Goal: Task Accomplishment & Management: Use online tool/utility

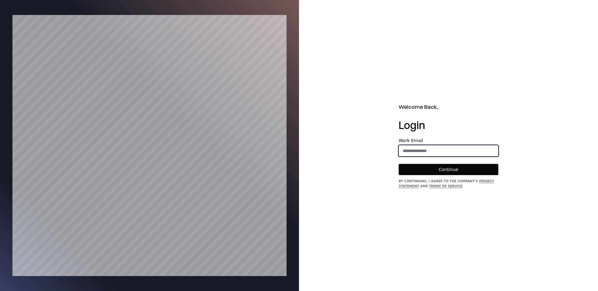
click at [444, 153] on input "email" at bounding box center [448, 150] width 99 height 11
type input "**********"
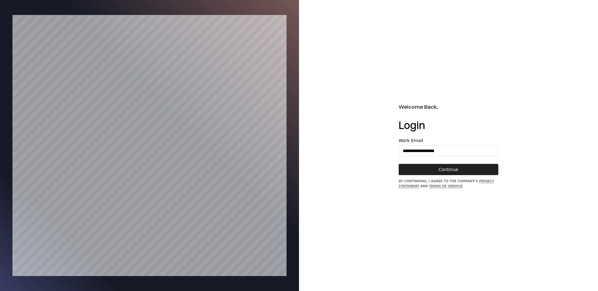
click at [439, 175] on button "Continue" at bounding box center [449, 169] width 100 height 11
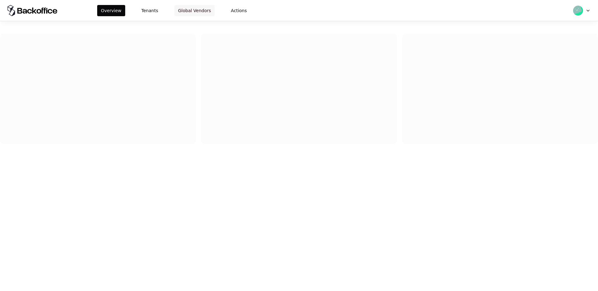
click at [178, 10] on button "Global Vendors" at bounding box center [194, 10] width 40 height 11
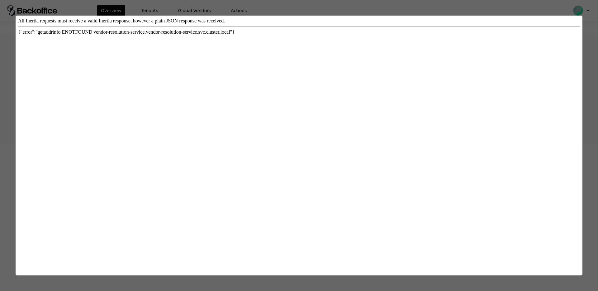
click at [178, 10] on div at bounding box center [299, 145] width 598 height 291
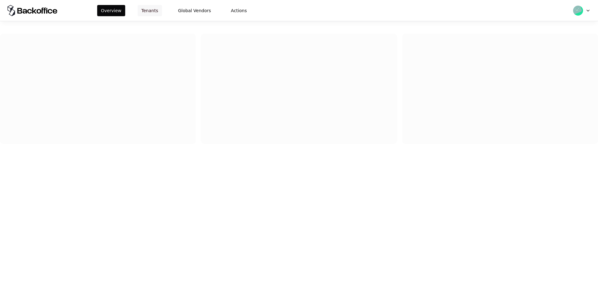
click at [150, 9] on button "Tenants" at bounding box center [150, 10] width 24 height 11
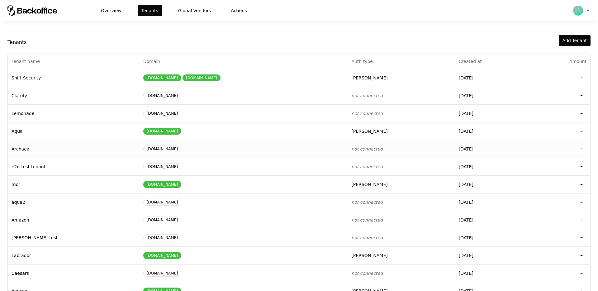
scroll to position [34, 0]
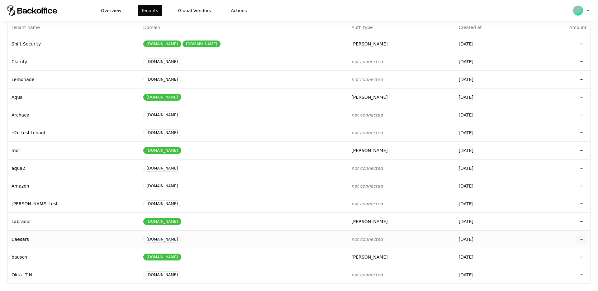
click at [586, 238] on html "Overview Tenants Global Vendors Actions Tenants Add Tenant Tenant name Domain A…" at bounding box center [299, 145] width 598 height 291
click at [535, 212] on div "Login to tenant" at bounding box center [554, 212] width 71 height 12
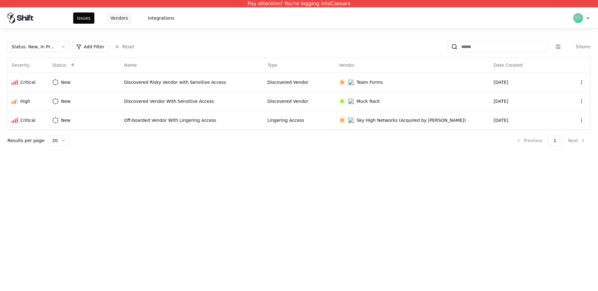
click at [124, 20] on button "Vendors" at bounding box center [119, 17] width 25 height 11
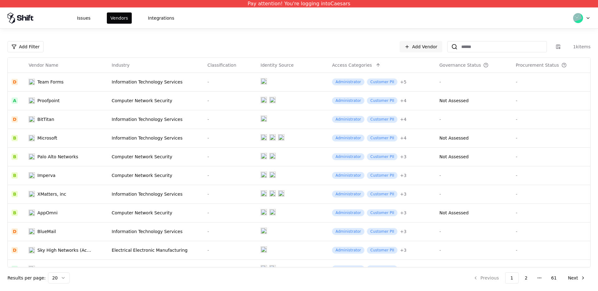
click at [145, 24] on div "Issues Vendors Integrations" at bounding box center [299, 17] width 598 height 21
click at [148, 23] on button "Integrations" at bounding box center [161, 17] width 34 height 11
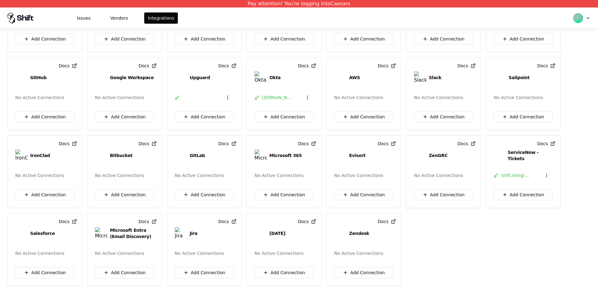
scroll to position [64, 0]
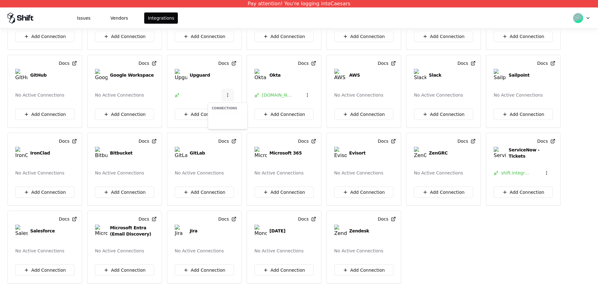
click at [227, 97] on html "Pay attention! You're logging into Caesars Issues Vendors Integrations Docs Pan…" at bounding box center [299, 145] width 598 height 291
click at [212, 83] on html "Pay attention! You're logging into Caesars Issues Vendors Integrations Docs Pan…" at bounding box center [299, 145] width 598 height 291
click at [307, 93] on html "Pay attention! You're logging into Caesars Issues Vendors Integrations Docs Pan…" at bounding box center [299, 145] width 598 height 291
click at [235, 80] on html "Pay attention! You're logging into Caesars Issues Vendors Integrations Docs Pan…" at bounding box center [299, 145] width 598 height 291
click at [230, 95] on html "Pay attention! You're logging into Caesars Issues Vendors Integrations Docs Pan…" at bounding box center [299, 145] width 598 height 291
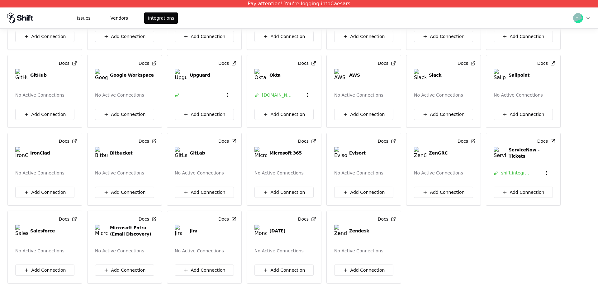
click at [366, 152] on div "Evisort" at bounding box center [363, 153] width 59 height 12
drag, startPoint x: 366, startPoint y: 152, endPoint x: 368, endPoint y: 169, distance: 16.9
click at [368, 169] on div "Docs Evisort No Active Connections Add Connection" at bounding box center [363, 169] width 75 height 73
click at [368, 169] on div "No Active Connections" at bounding box center [363, 173] width 59 height 12
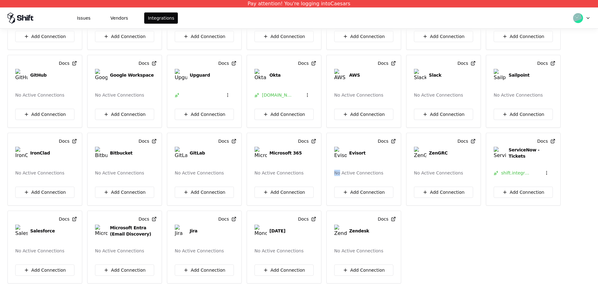
click at [368, 169] on div "No Active Connections" at bounding box center [363, 173] width 59 height 12
drag, startPoint x: 368, startPoint y: 169, endPoint x: 360, endPoint y: 141, distance: 28.6
click at [360, 141] on div "Docs Evisort No Active Connections Add Connection" at bounding box center [363, 169] width 75 height 73
click at [445, 244] on div "Docs Panorays No Active Connections Add Connection Docs CyberGRX No Active Conn…" at bounding box center [298, 130] width 583 height 307
click at [550, 171] on html "Pay attention! You're logging into Caesars Issues Vendors Integrations Docs Pan…" at bounding box center [299, 145] width 598 height 291
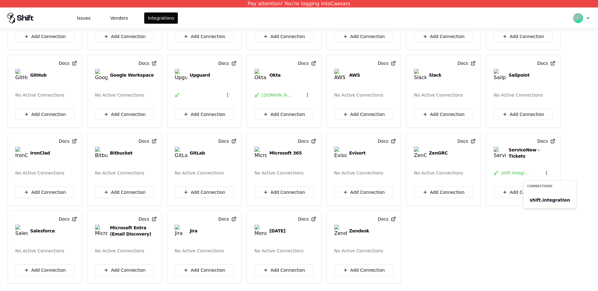
click at [568, 169] on html "Pay attention! You're logging into Caesars Issues Vendors Integrations Docs Pan…" at bounding box center [299, 145] width 598 height 291
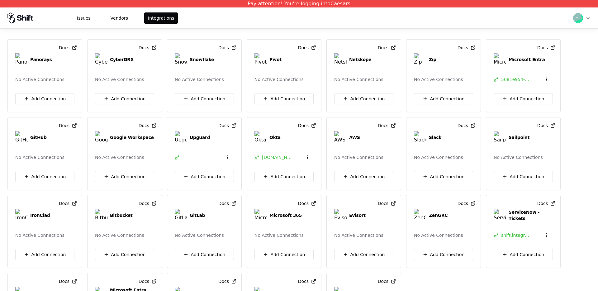
scroll to position [0, 0]
